Goal: Navigation & Orientation: Find specific page/section

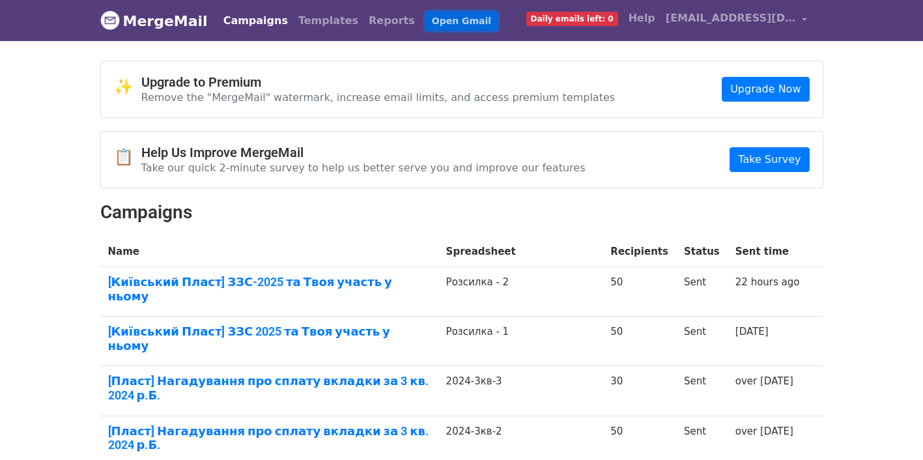
click at [425, 24] on link "Open Gmail" at bounding box center [461, 21] width 72 height 19
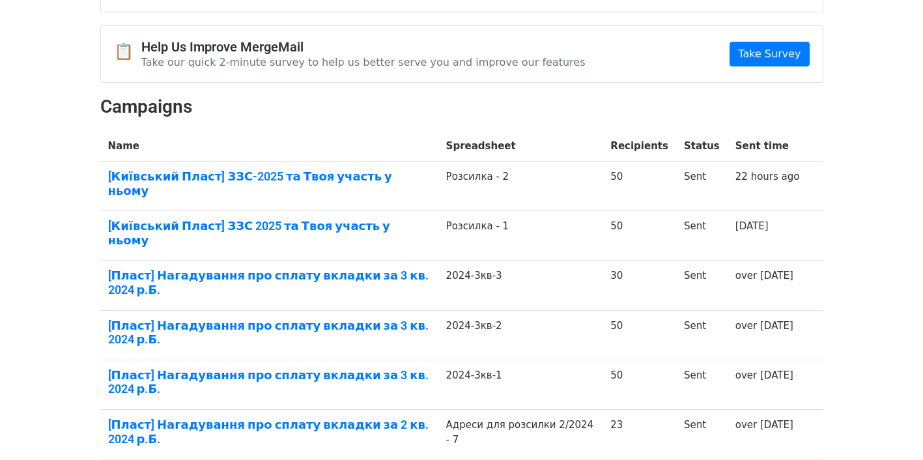
scroll to position [109, 0]
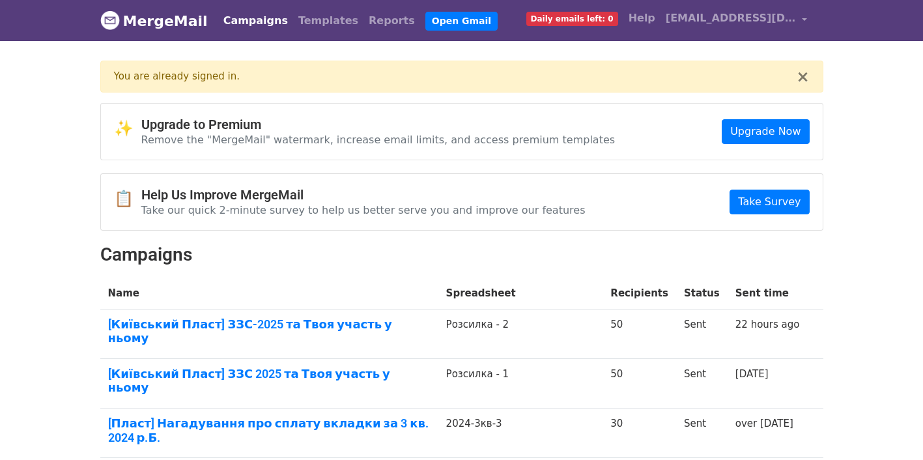
click at [610, 19] on span "Daily emails left: 0" at bounding box center [572, 19] width 92 height 14
click at [245, 20] on link "Campaigns" at bounding box center [255, 21] width 75 height 26
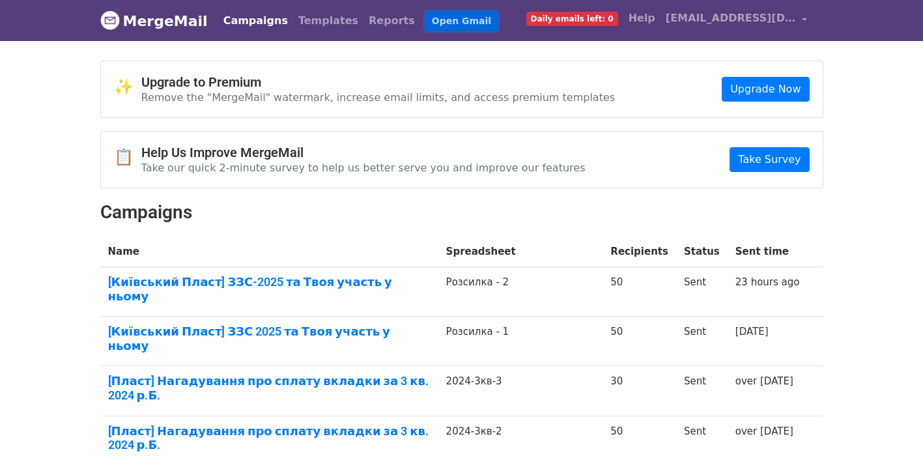
click at [425, 19] on link "Open Gmail" at bounding box center [461, 21] width 72 height 19
